Goal: Task Accomplishment & Management: Complete application form

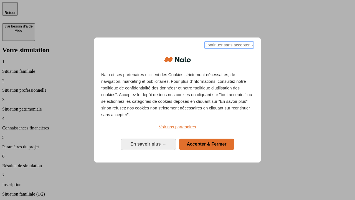
click at [228, 46] on span "Continuer sans accepter →" at bounding box center [228, 45] width 49 height 7
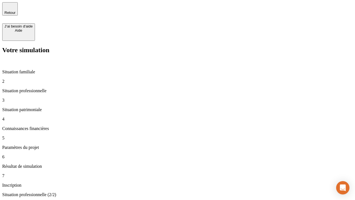
type input "30 000"
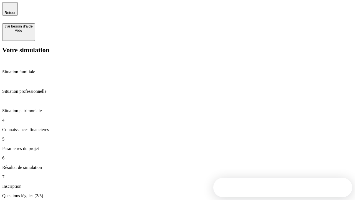
scroll to position [1, 0]
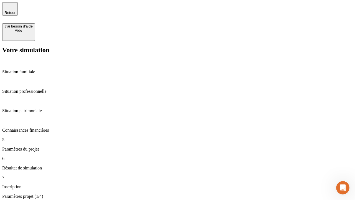
type input "25"
type input "5"
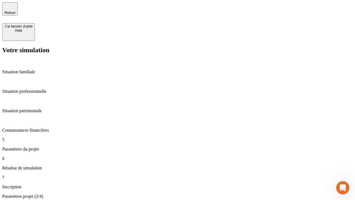
type input "1 000"
type input "640"
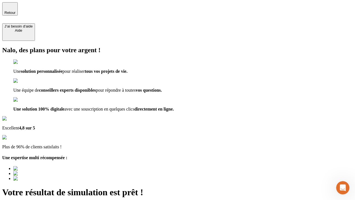
type input "[EMAIL_ADDRESS][PERSON_NAME][DOMAIN_NAME]"
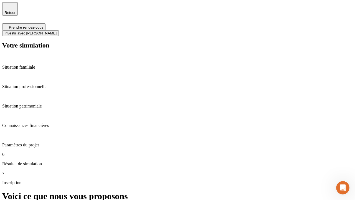
click at [57, 31] on span "Investir avec [PERSON_NAME]" at bounding box center [30, 33] width 52 height 4
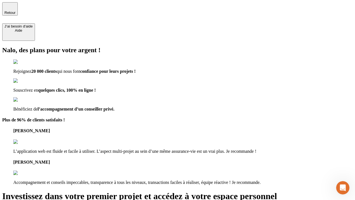
type input "[EMAIL_ADDRESS][PERSON_NAME][DOMAIN_NAME]"
